Goal: Information Seeking & Learning: Stay updated

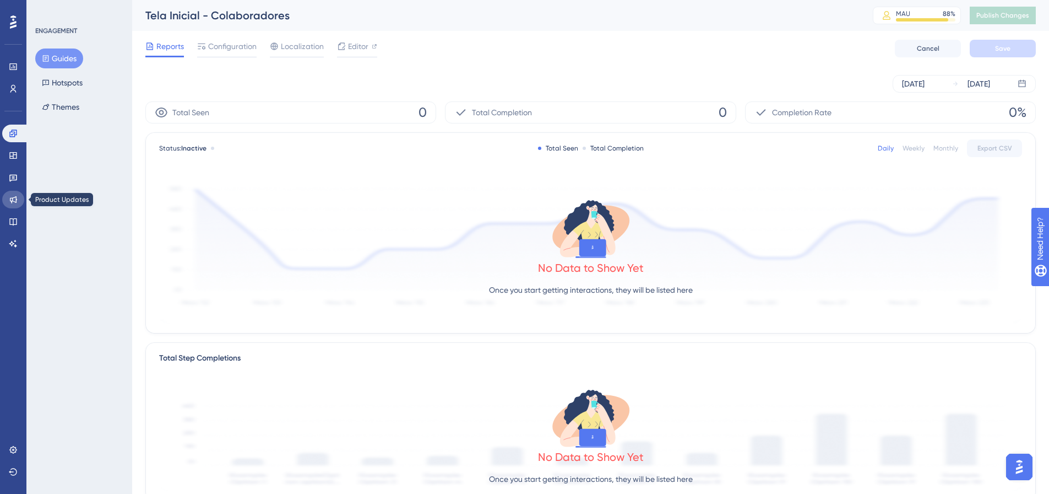
click at [14, 195] on icon at bounding box center [13, 199] width 9 height 9
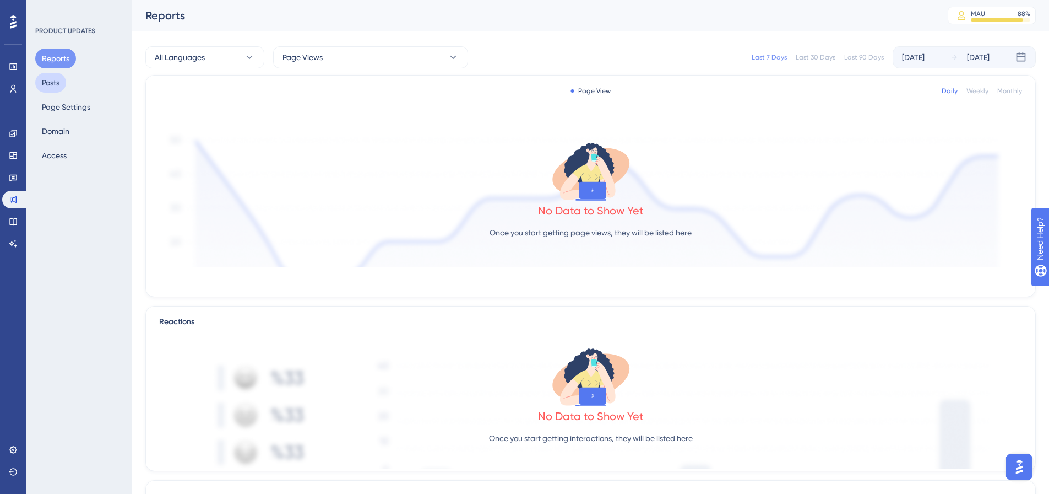
click at [58, 80] on button "Posts" at bounding box center [50, 83] width 31 height 20
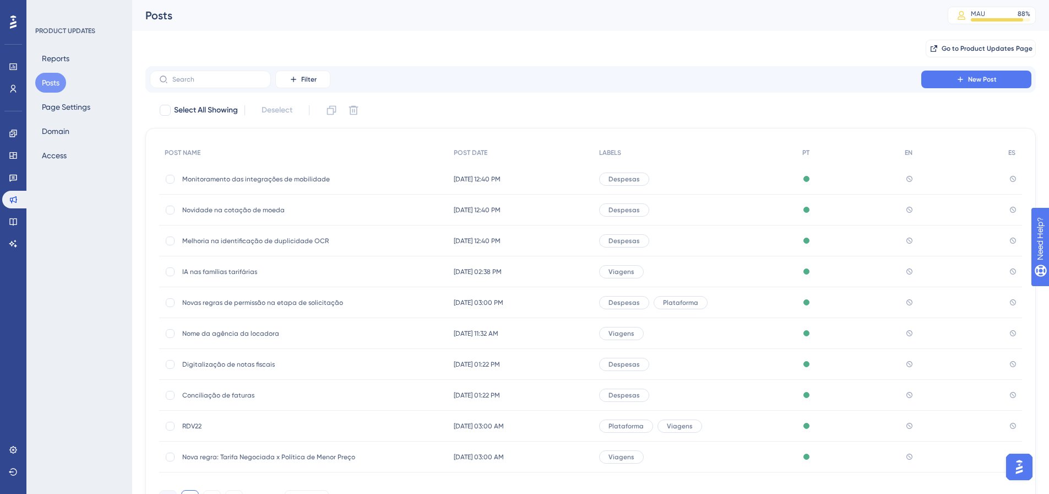
click at [283, 178] on span "Monitoramento das integrações de mobilidade" at bounding box center [270, 179] width 176 height 9
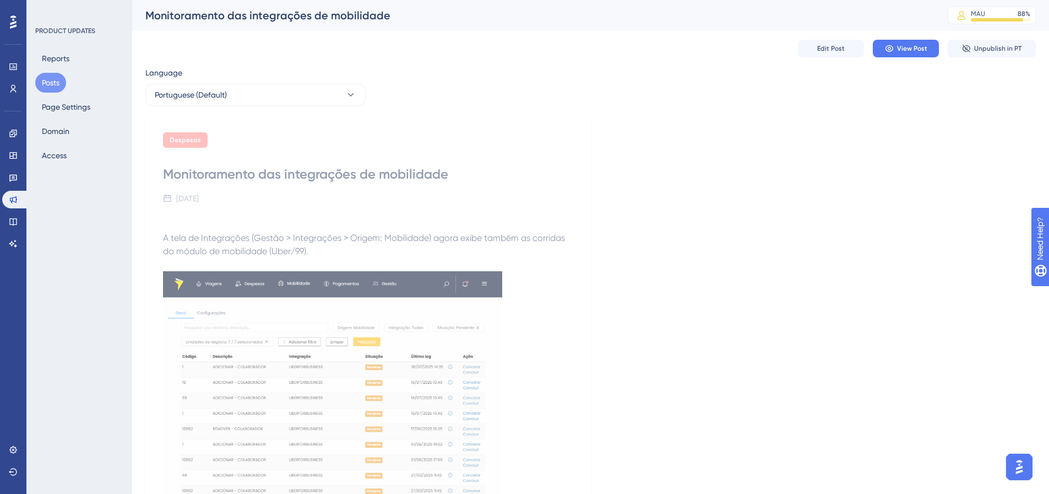
click at [51, 82] on button "Posts" at bounding box center [50, 83] width 31 height 20
